Goal: Task Accomplishment & Management: Use online tool/utility

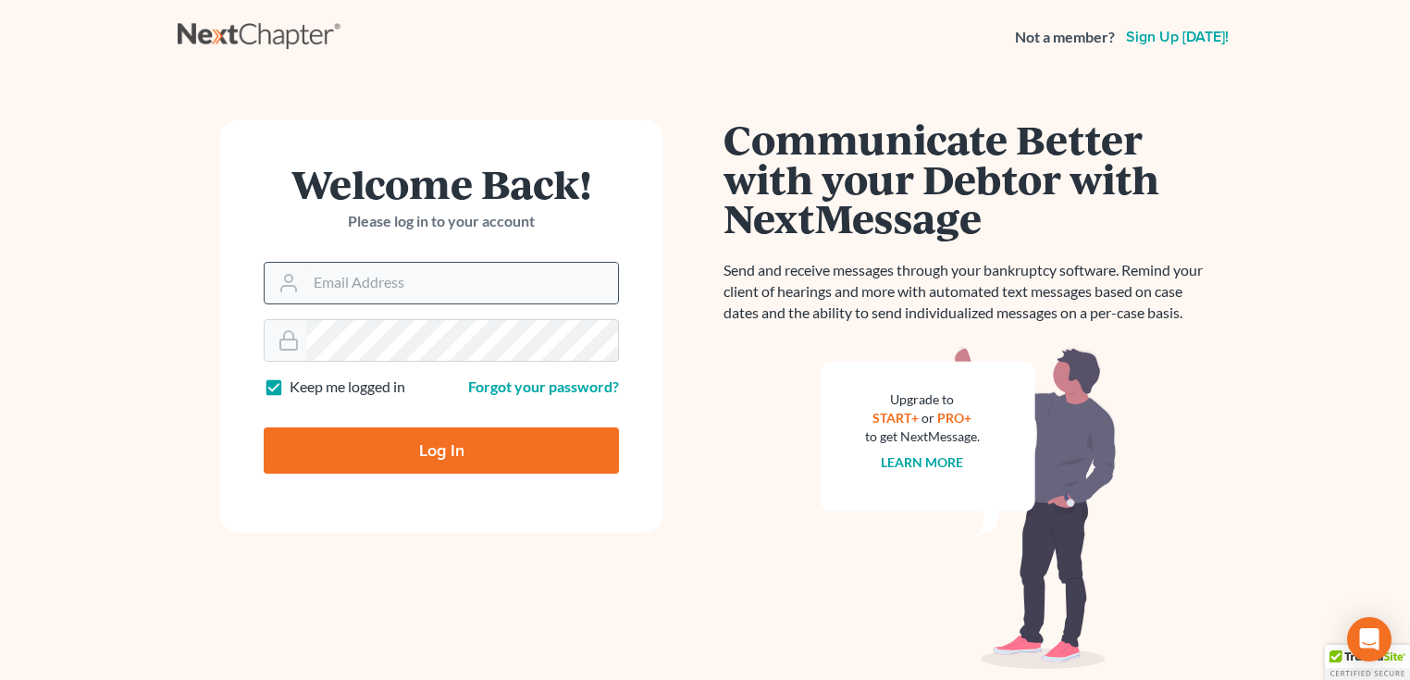
type input "[PERSON_NAME][EMAIL_ADDRESS][DOMAIN_NAME]"
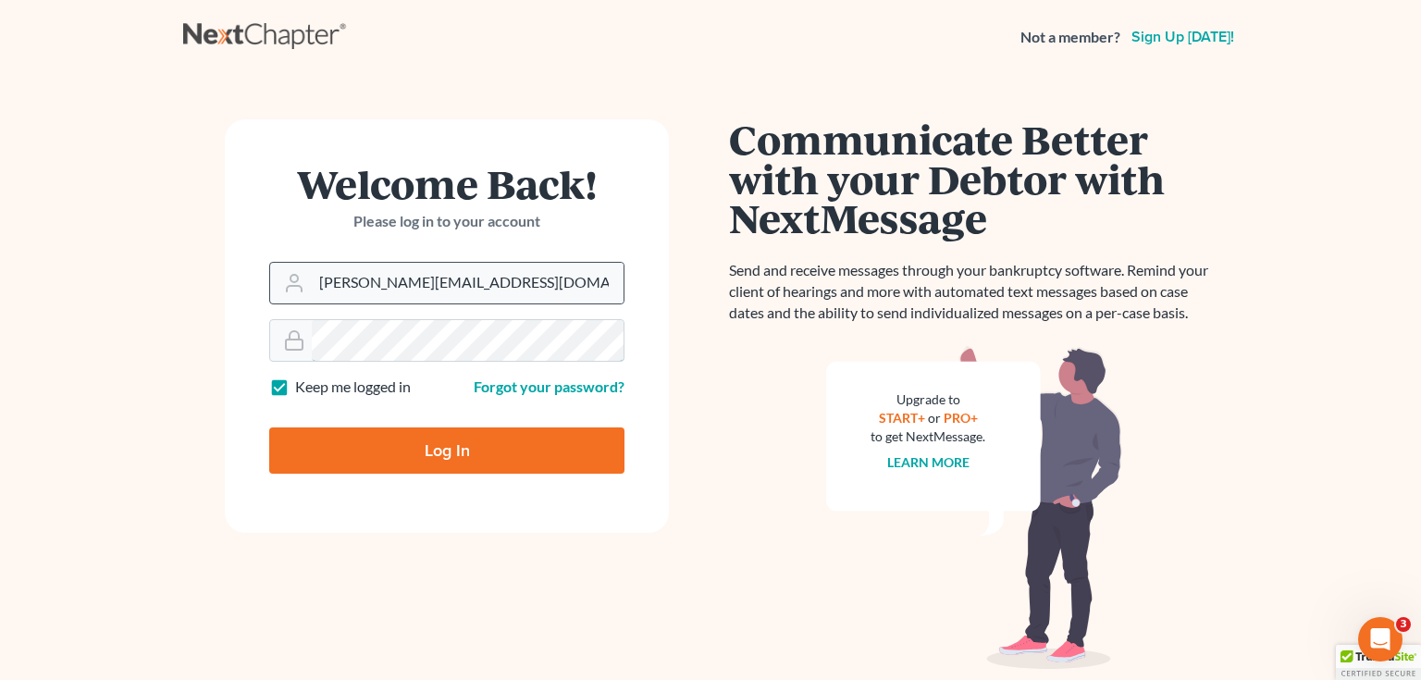
click at [269, 428] on input "Log In" at bounding box center [446, 451] width 355 height 46
type input "Thinking..."
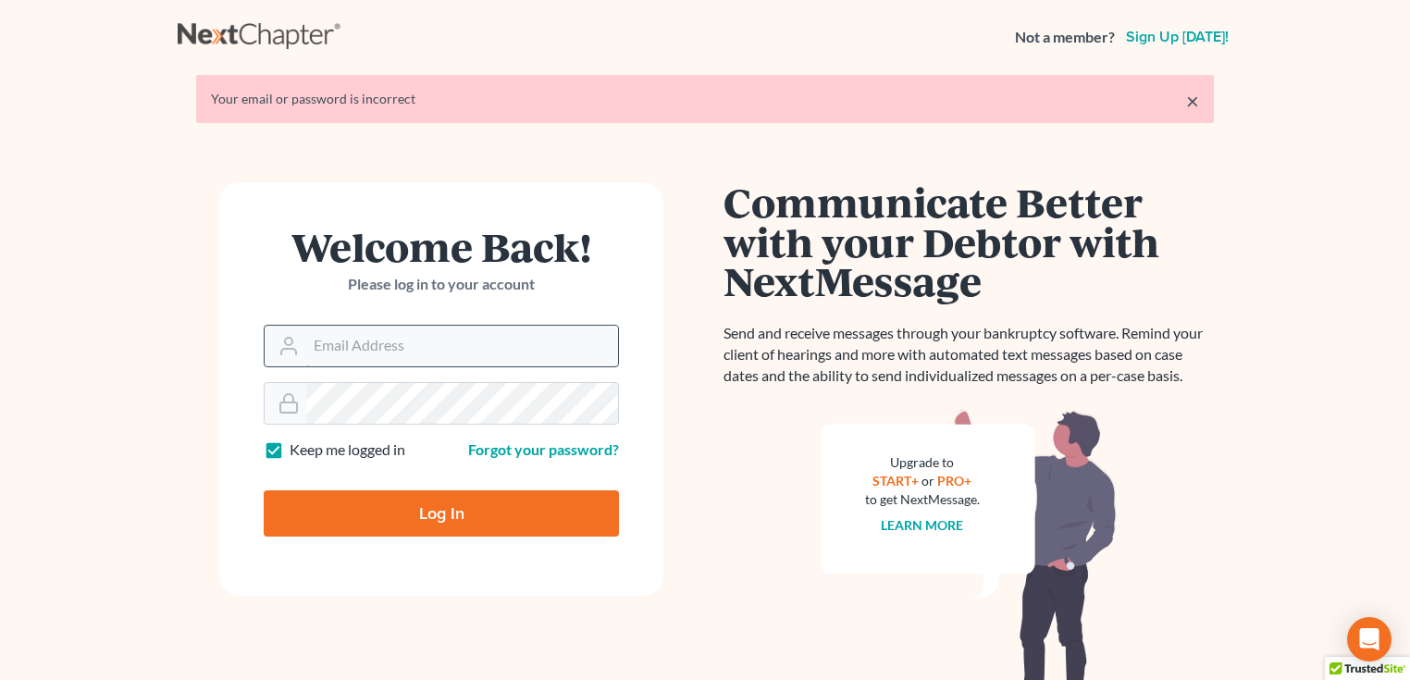
click at [333, 348] on input "Email Address" at bounding box center [462, 346] width 312 height 41
type input "[PERSON_NAME][EMAIL_ADDRESS][DOMAIN_NAME]"
click at [264, 490] on input "Log In" at bounding box center [441, 513] width 355 height 46
type input "Thinking..."
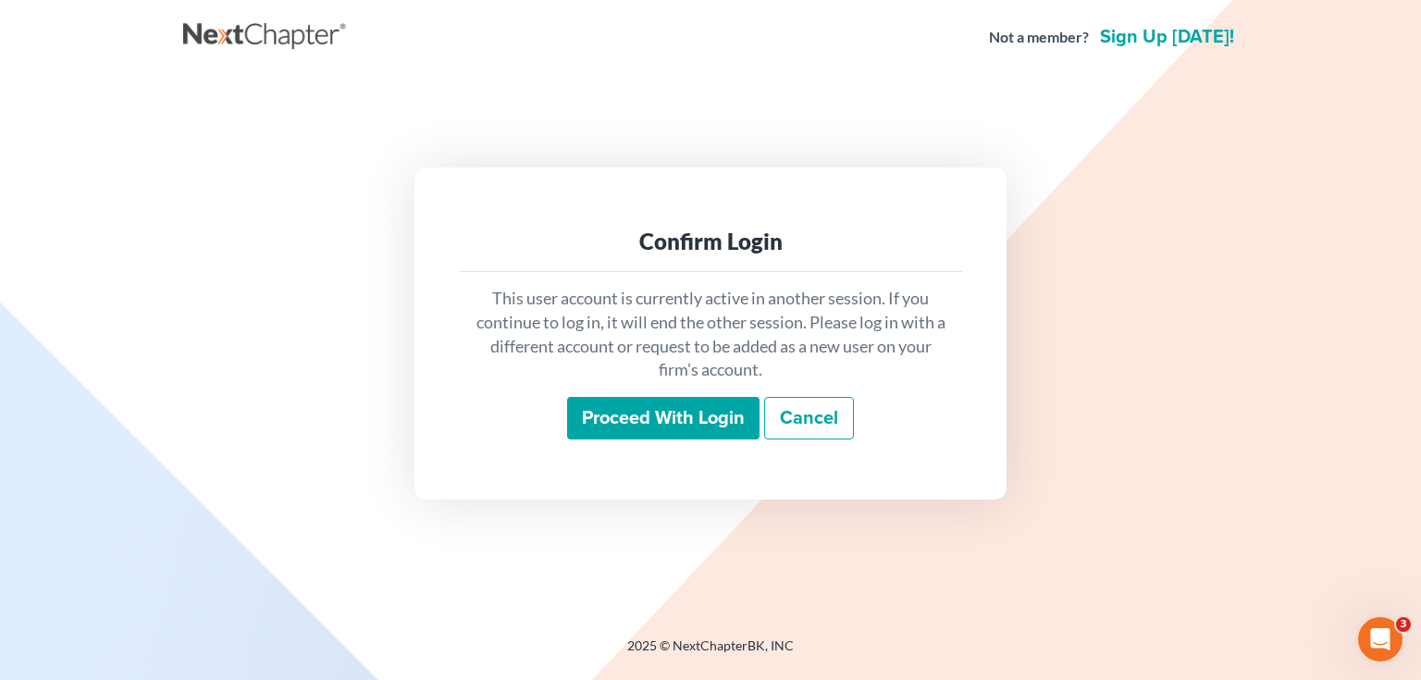
click at [648, 433] on input "Proceed with login" at bounding box center [663, 418] width 192 height 43
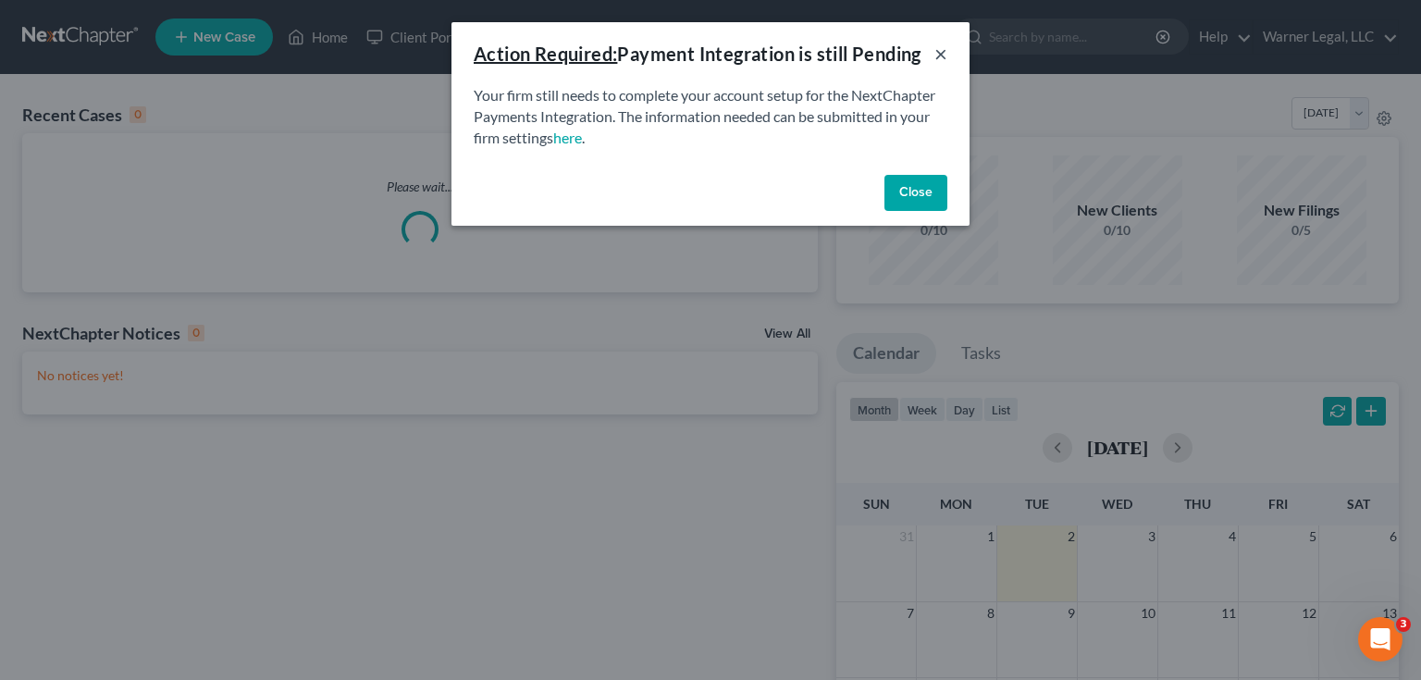
click at [944, 50] on button "×" at bounding box center [941, 54] width 13 height 22
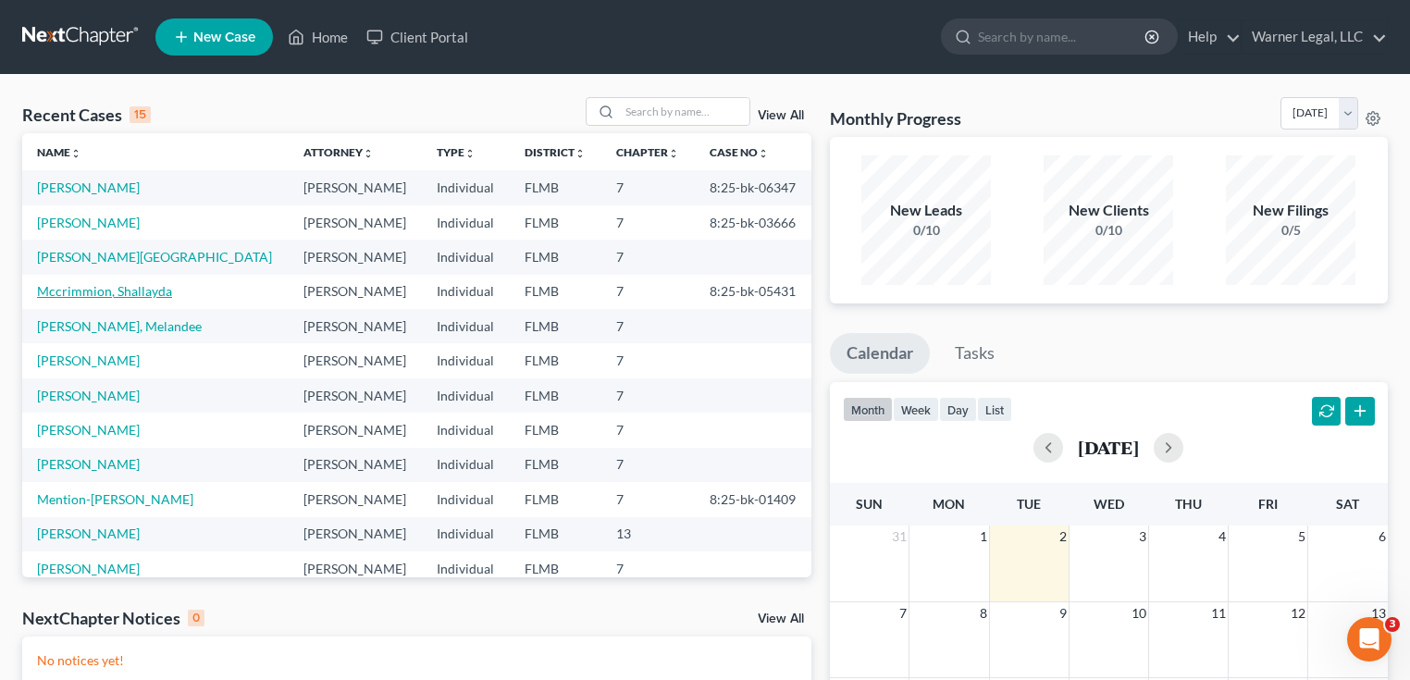
click at [87, 288] on link "Mccrimmion, Shallayda" at bounding box center [104, 291] width 135 height 16
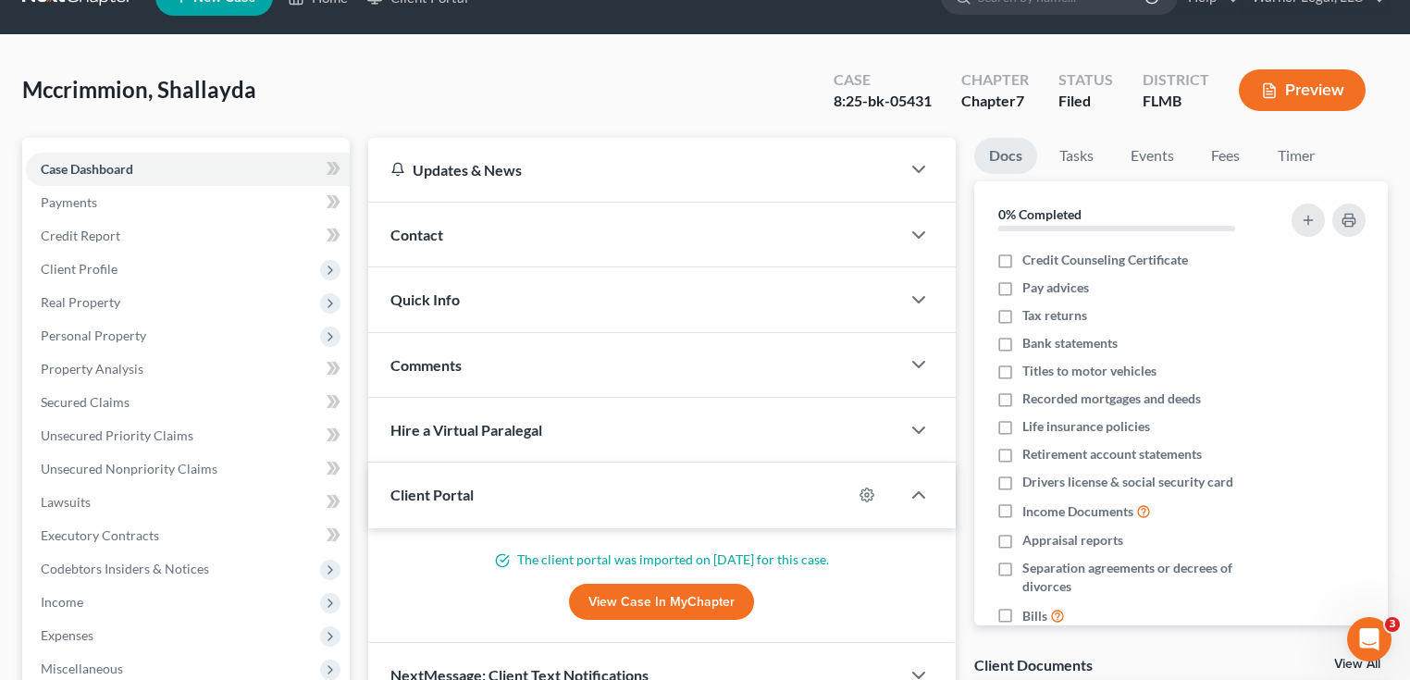
scroll to position [370, 0]
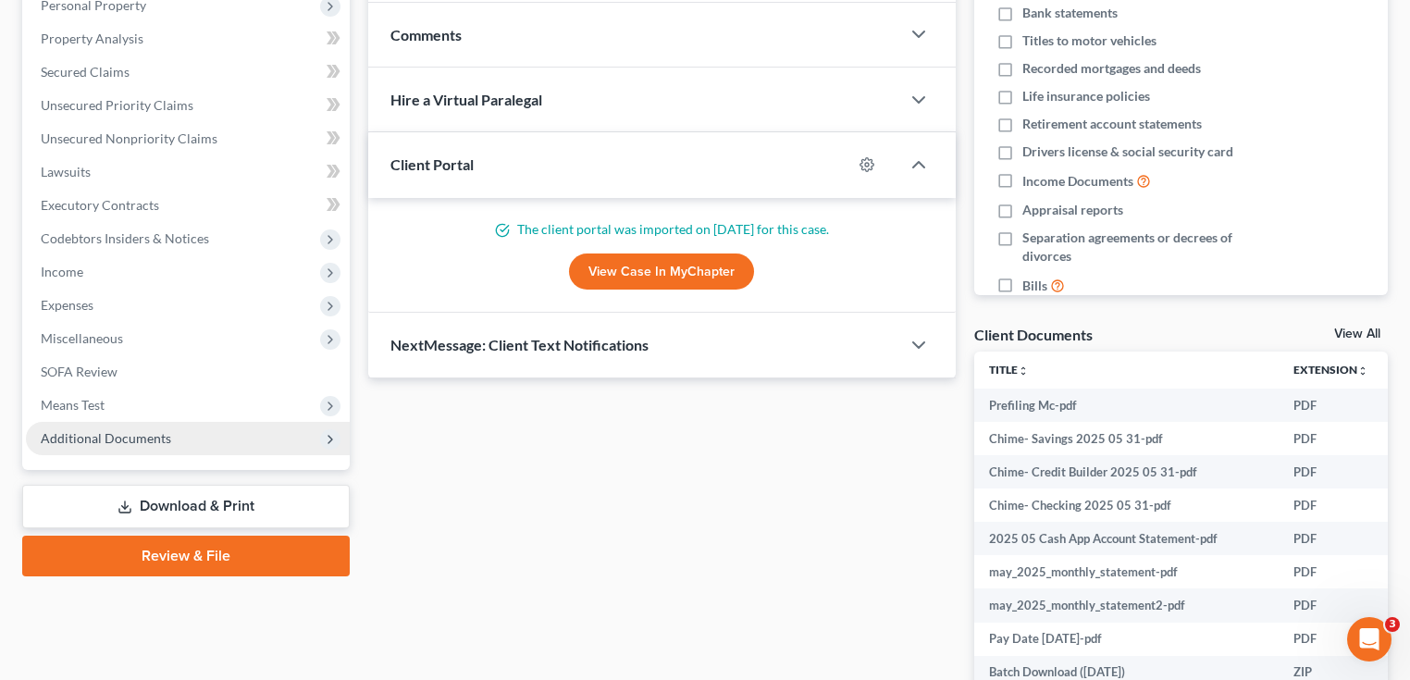
click at [140, 432] on span "Additional Documents" at bounding box center [106, 438] width 130 height 16
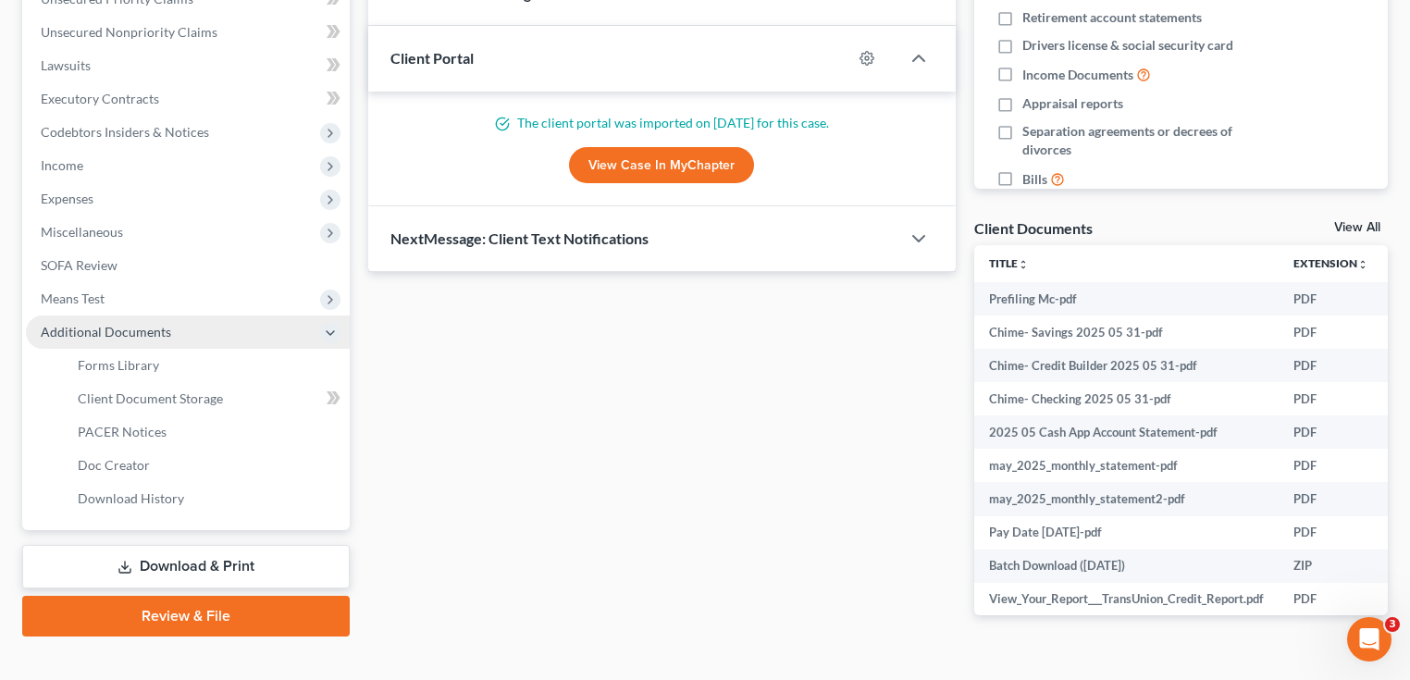
scroll to position [511, 0]
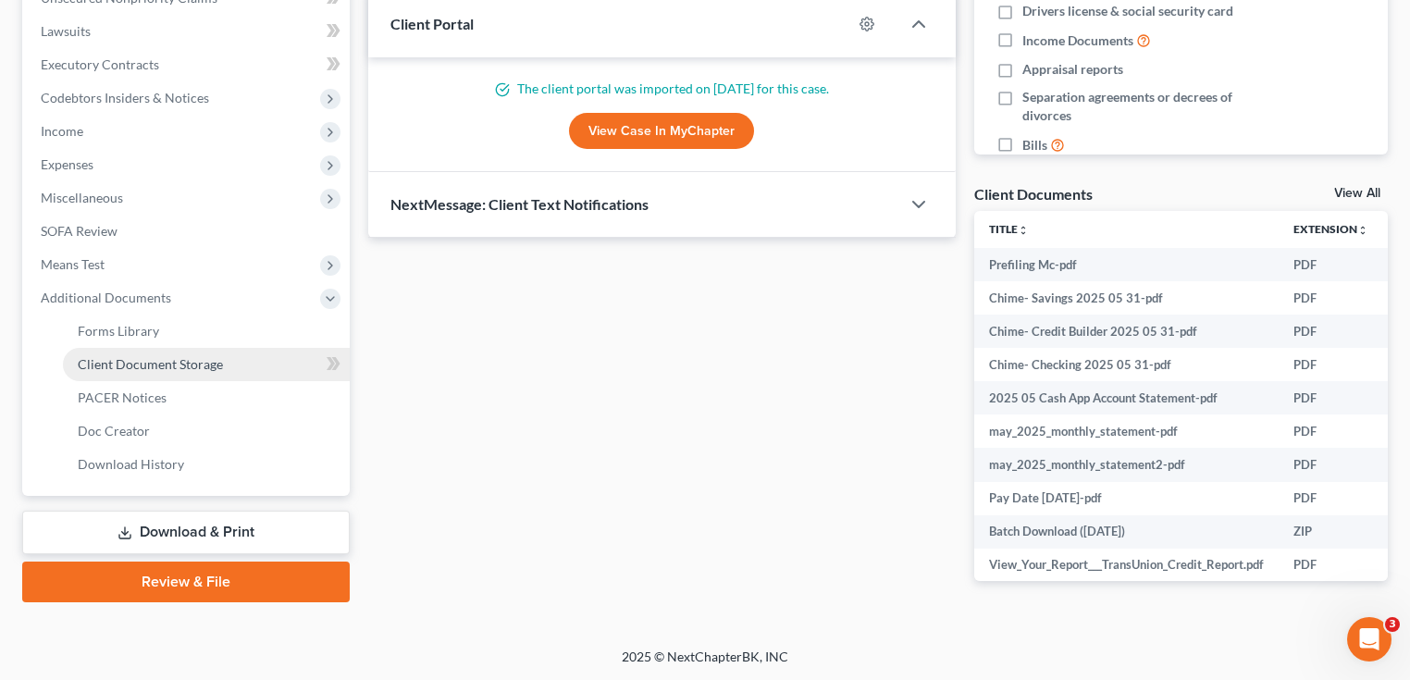
click at [134, 363] on span "Client Document Storage" at bounding box center [150, 364] width 145 height 16
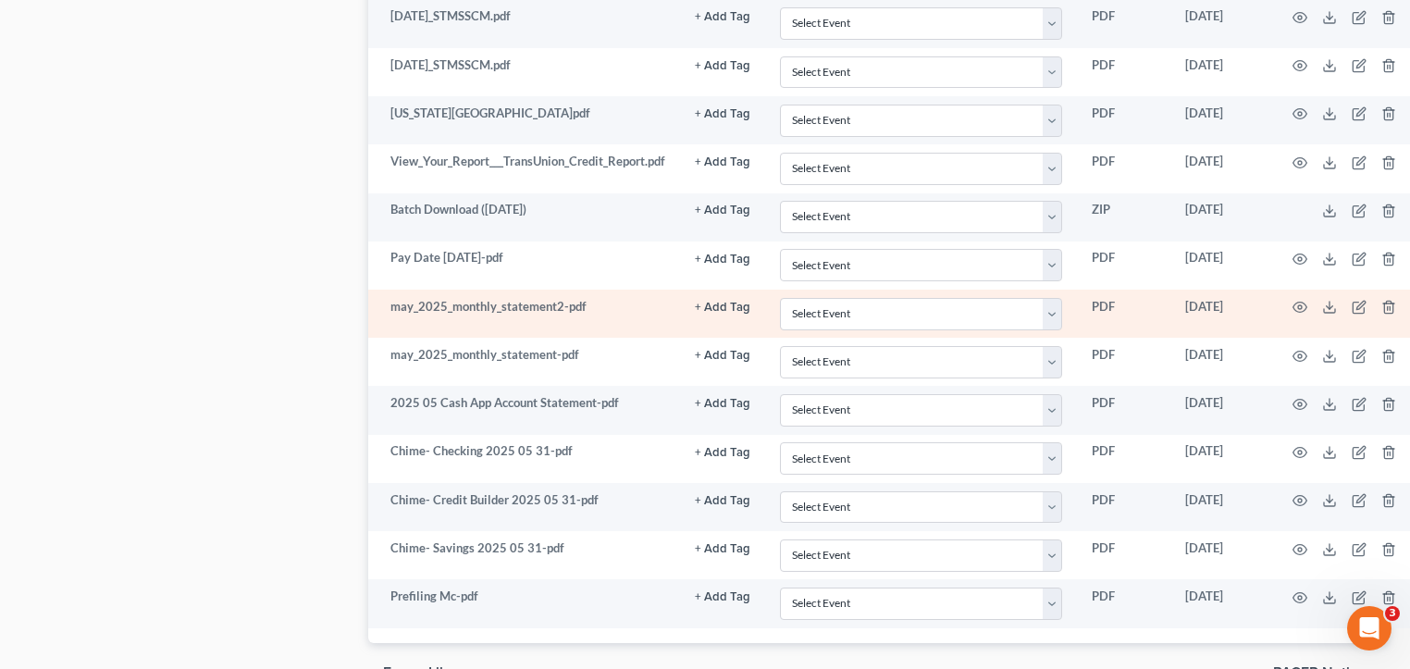
scroll to position [1407, 0]
